Goal: Transaction & Acquisition: Purchase product/service

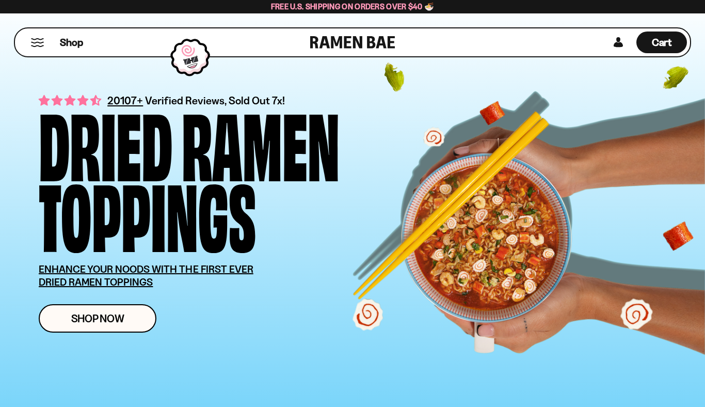
click at [98, 307] on link "Shop Now" at bounding box center [98, 318] width 118 height 28
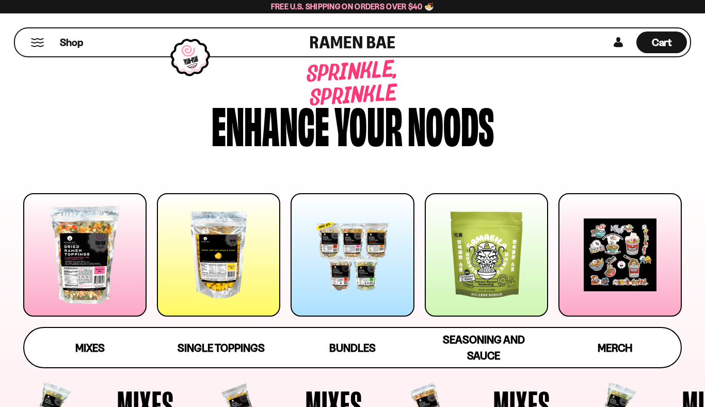
click at [351, 255] on div at bounding box center [352, 254] width 123 height 123
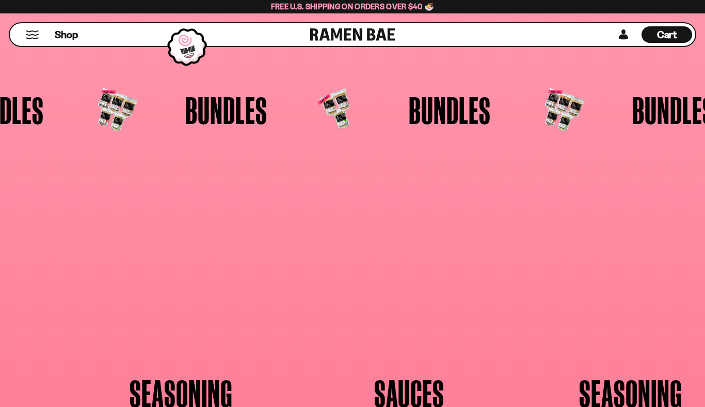
scroll to position [2049, 0]
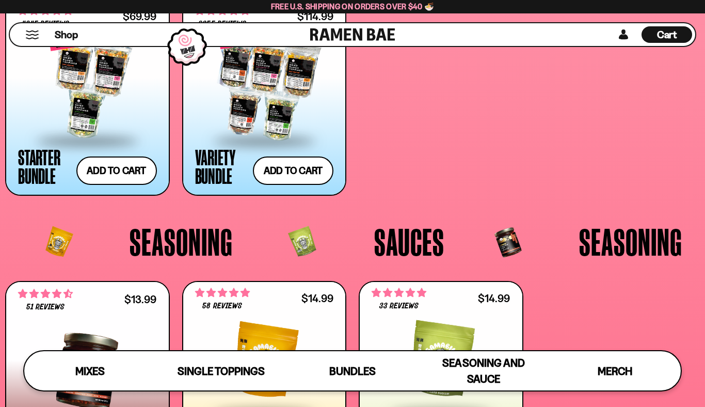
click at [276, 173] on button "Add to cart Add — Regular price $114.99 Regular price $135.95 USD Sale price $1…" at bounding box center [293, 170] width 81 height 28
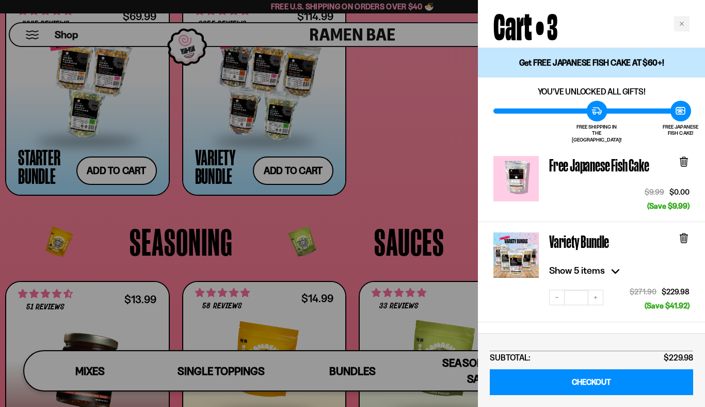
click at [552, 290] on button "Decrease quantity" at bounding box center [556, 297] width 15 height 15
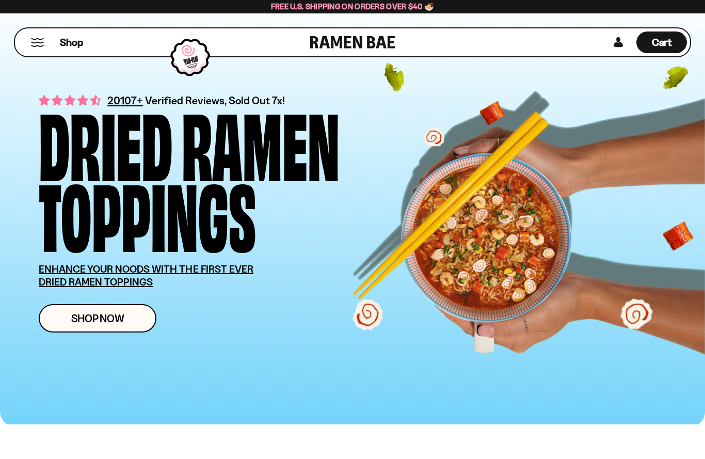
click at [96, 318] on span "Shop Now" at bounding box center [97, 318] width 53 height 11
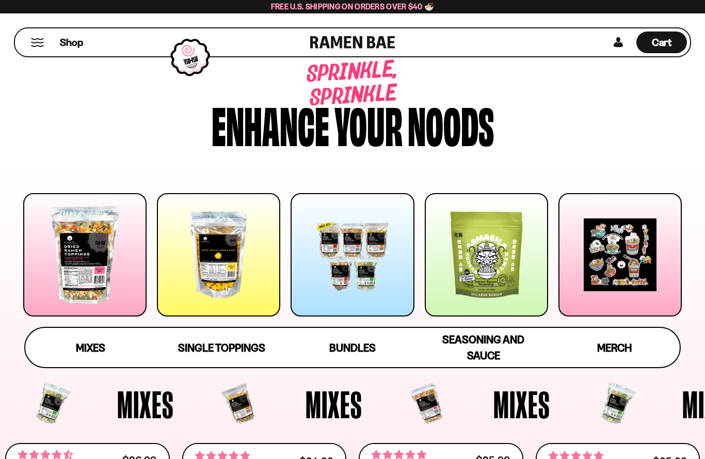
click at [341, 270] on div at bounding box center [352, 254] width 123 height 123
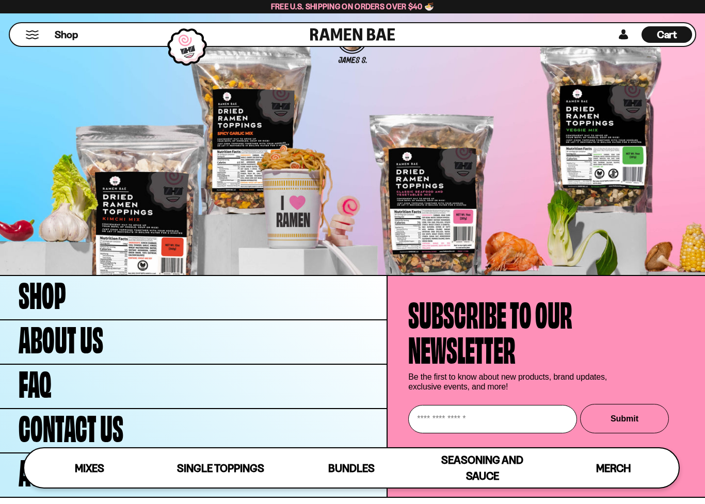
scroll to position [3042, 0]
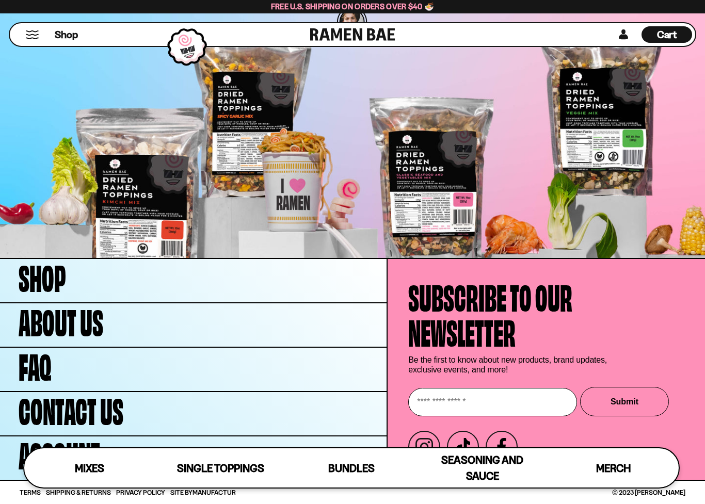
click at [340, 458] on span "Bundles" at bounding box center [351, 468] width 46 height 13
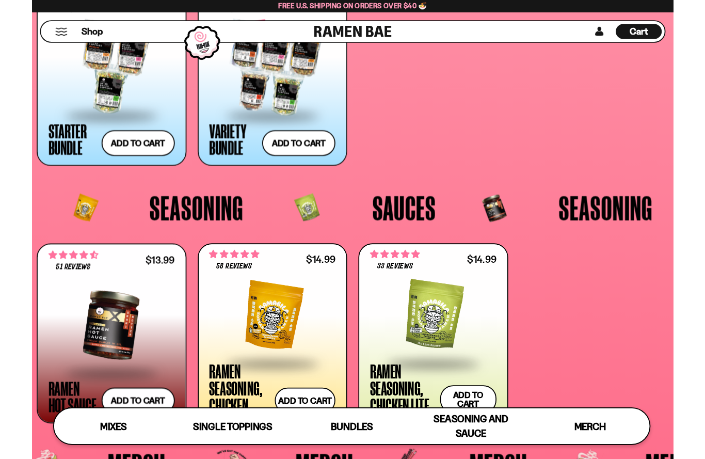
scroll to position [2036, 0]
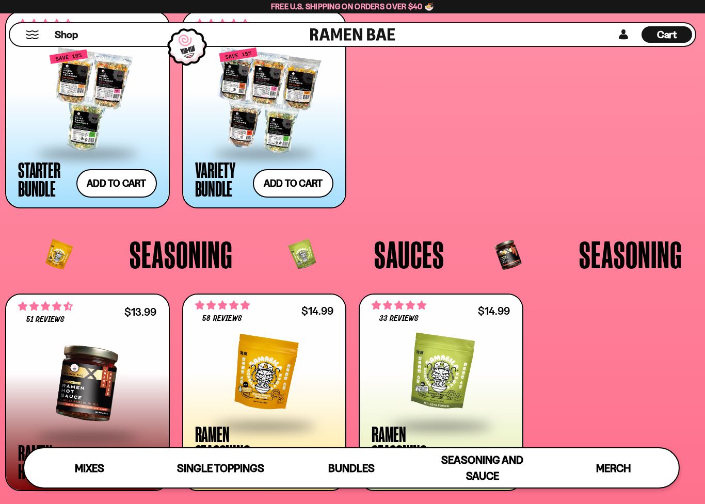
click at [290, 184] on button "Add to cart Add — Regular price $114.99 Regular price $135.95 USD Sale price $1…" at bounding box center [293, 183] width 81 height 28
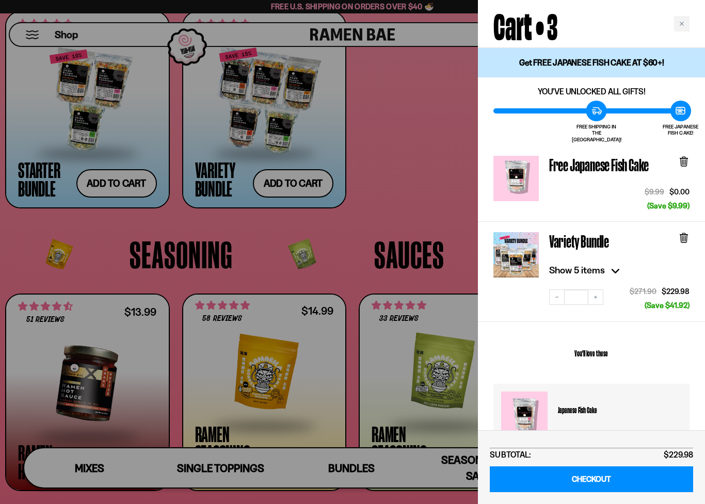
click at [561, 291] on button "Decrease quantity" at bounding box center [556, 297] width 15 height 15
click at [586, 458] on link "CHECKOUT" at bounding box center [591, 480] width 203 height 26
